Goal: Check status: Check status

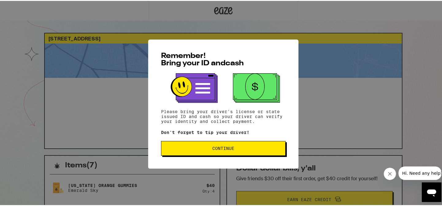
click at [246, 143] on button "Continue" at bounding box center [223, 147] width 125 height 15
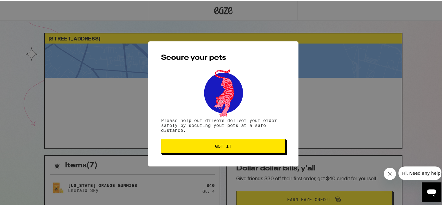
click at [246, 143] on button "Got it" at bounding box center [223, 145] width 125 height 15
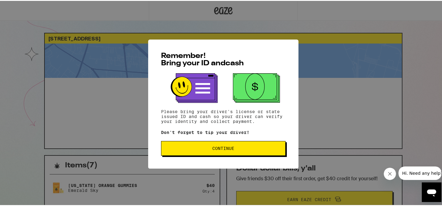
click at [240, 147] on span "Continue" at bounding box center [223, 148] width 114 height 4
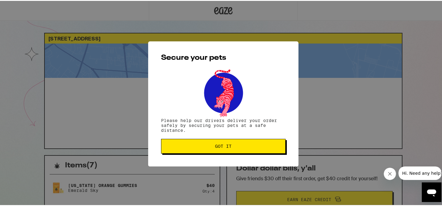
click at [240, 147] on span "Got it" at bounding box center [223, 145] width 114 height 4
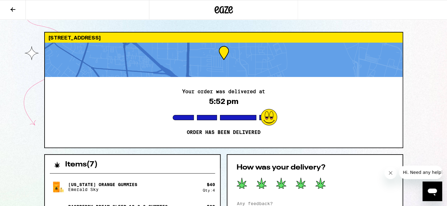
click at [321, 183] on icon at bounding box center [320, 183] width 10 height 11
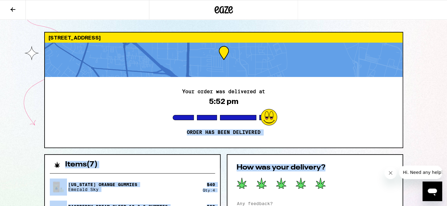
drag, startPoint x: 361, startPoint y: 171, endPoint x: 355, endPoint y: 144, distance: 27.6
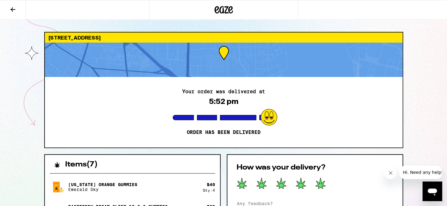
click at [358, 182] on div at bounding box center [314, 184] width 157 height 12
click at [419, 46] on div "[STREET_ADDRESS] Your order was delivered at 5:52 pm Order has been delivered I…" at bounding box center [223, 201] width 447 height 403
